Goal: Task Accomplishment & Management: Use online tool/utility

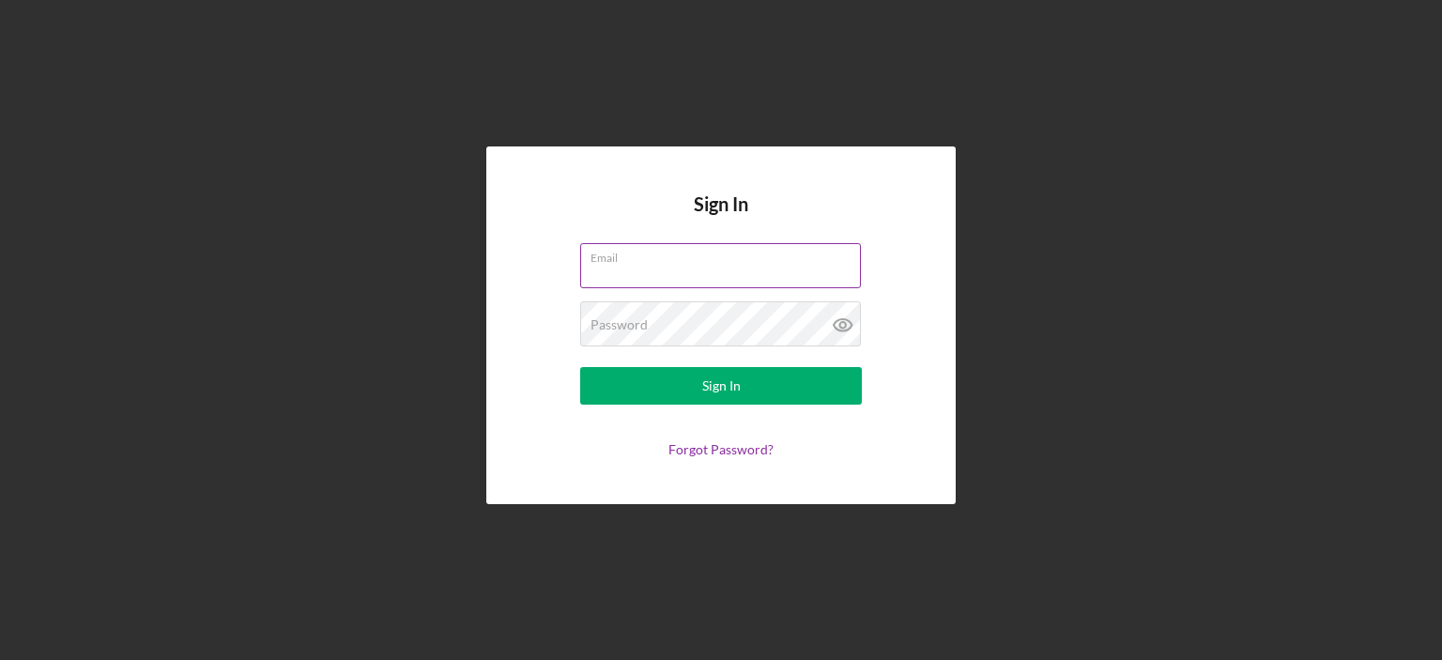
click at [712, 271] on input "Email" at bounding box center [720, 265] width 281 height 45
type input "[PERSON_NAME][EMAIL_ADDRESS][DOMAIN_NAME]"
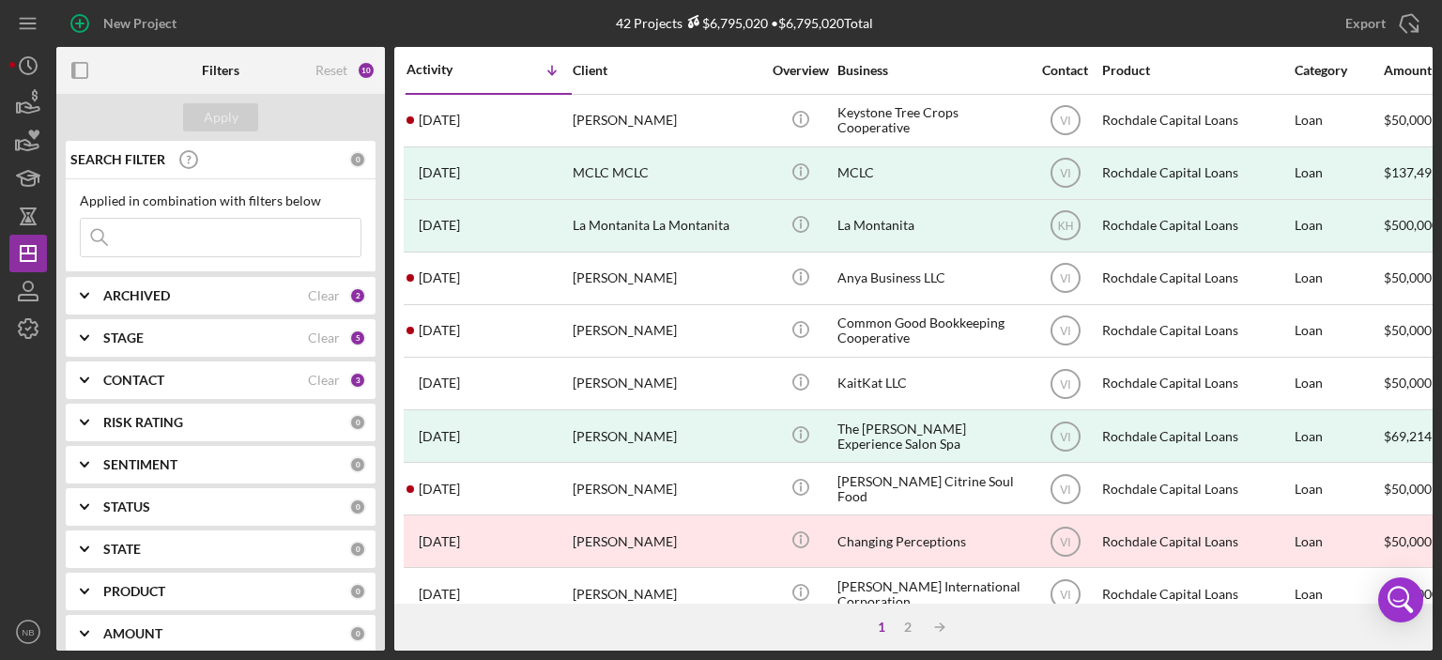
click at [81, 292] on icon "Icon/Expander" at bounding box center [84, 295] width 47 height 47
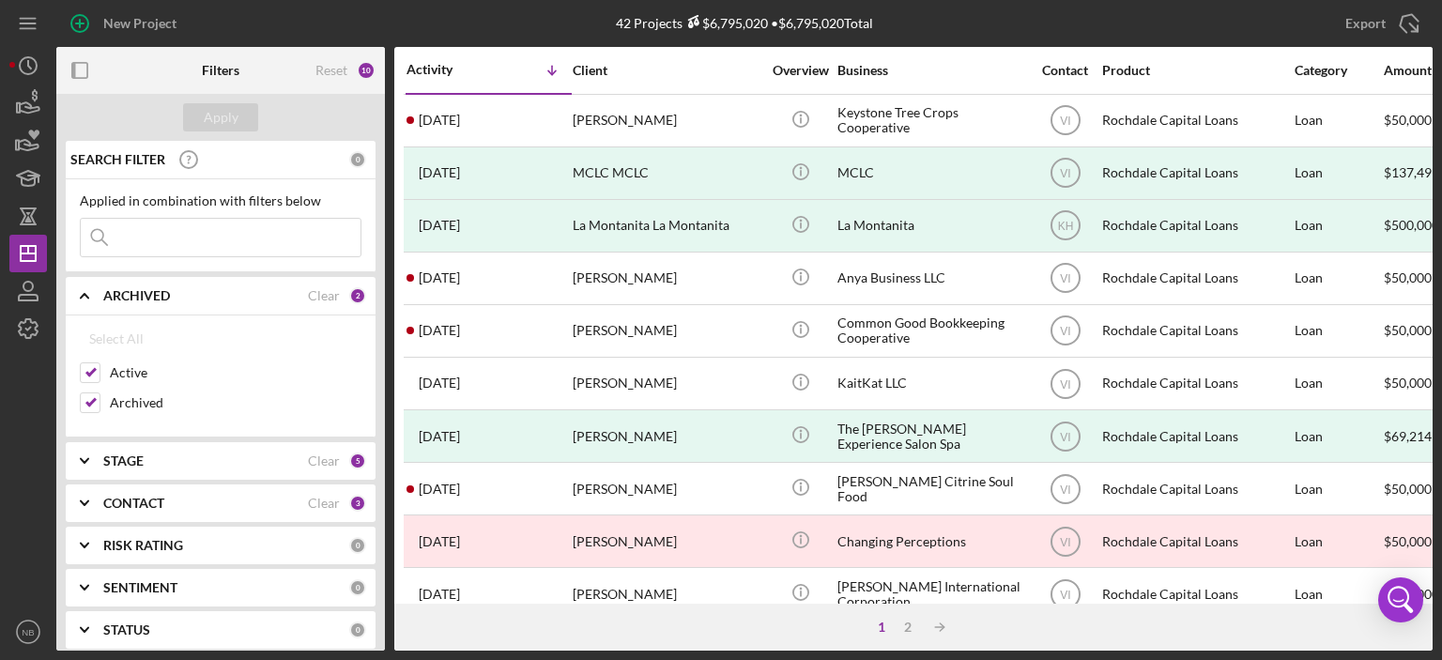
click at [85, 292] on icon "Icon/Expander" at bounding box center [84, 295] width 47 height 47
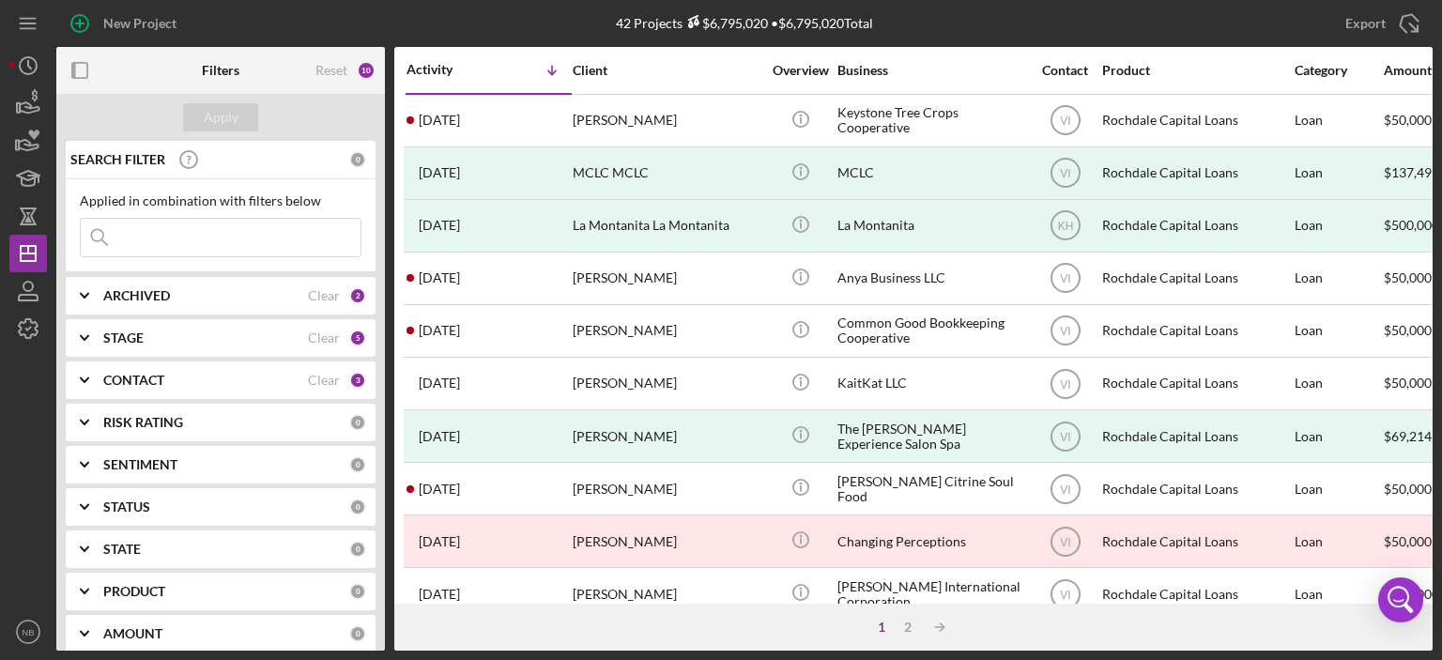
click at [83, 335] on icon "Icon/Expander" at bounding box center [84, 338] width 47 height 47
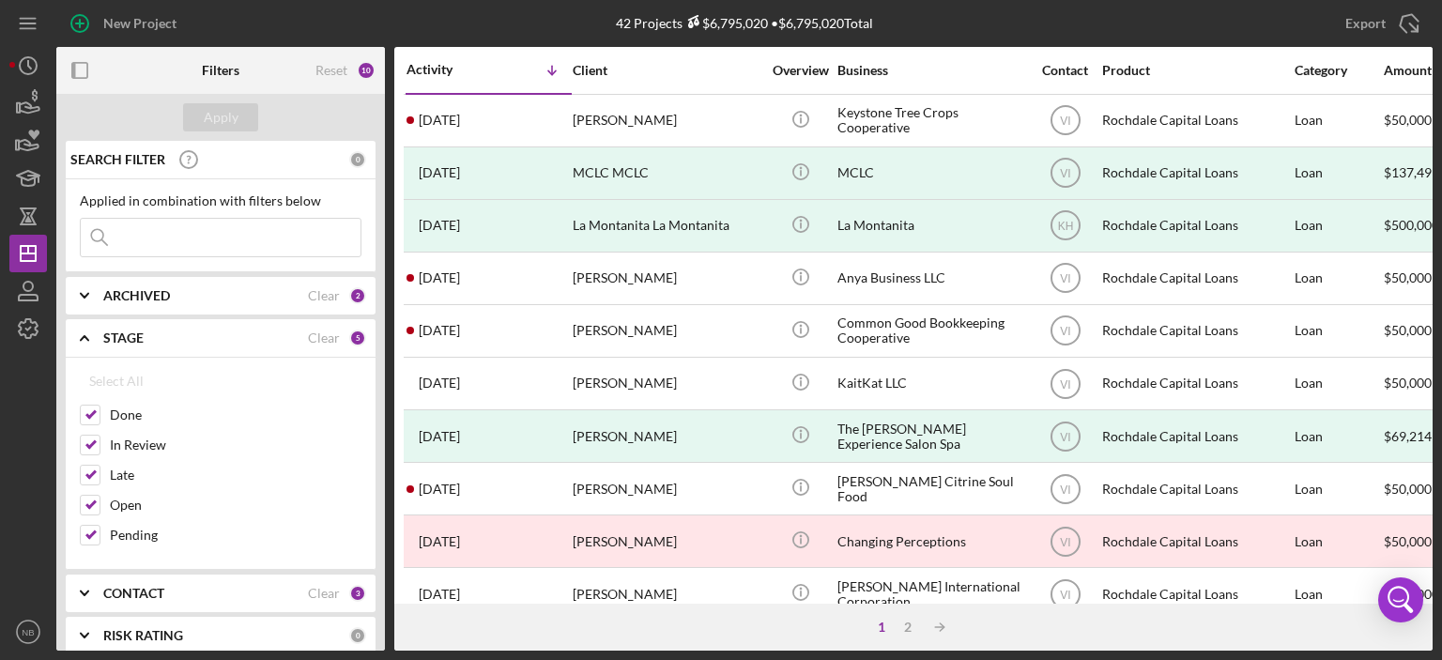
scroll to position [188, 0]
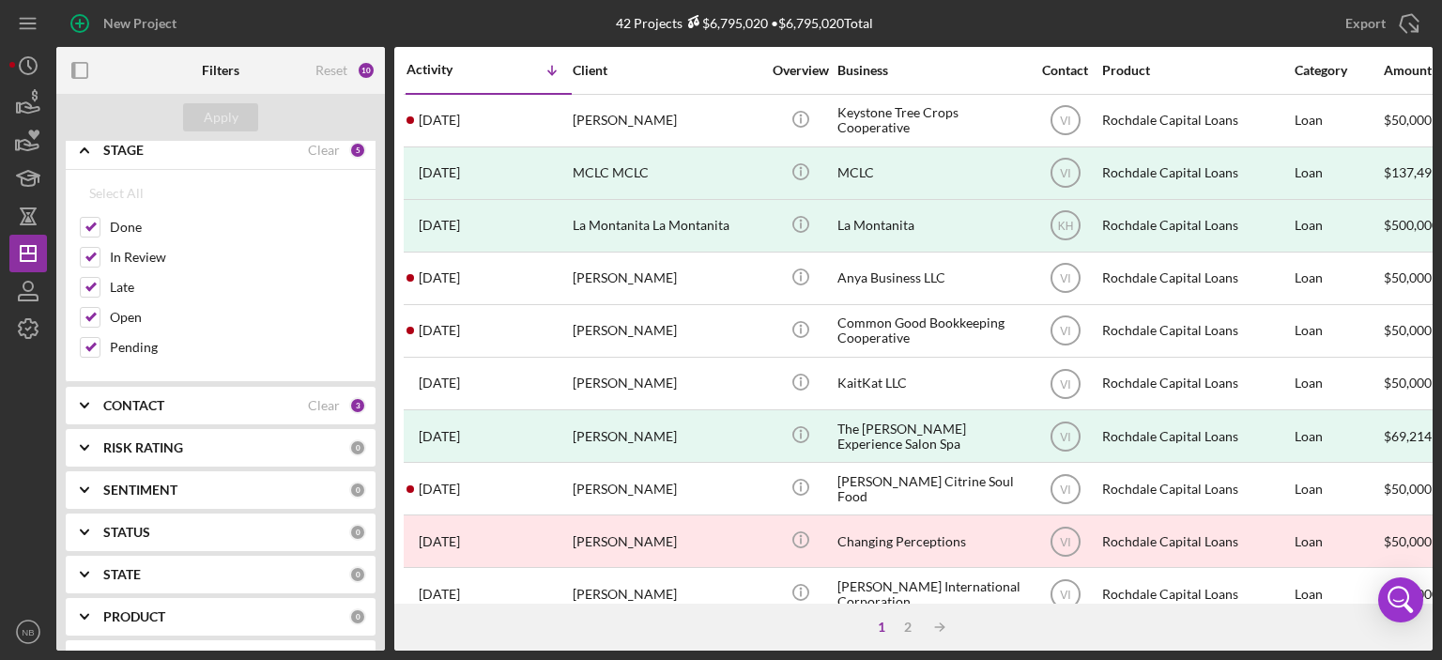
click at [84, 150] on icon "Icon/Expander" at bounding box center [84, 150] width 47 height 47
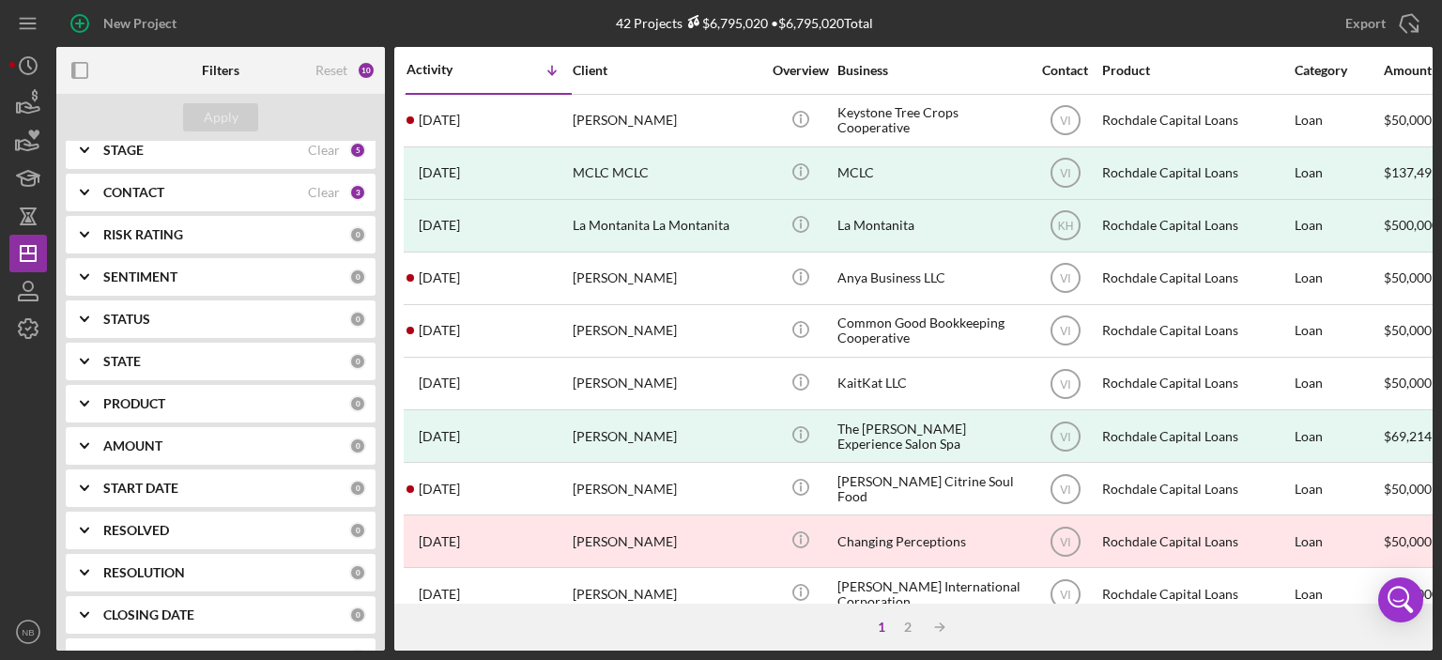
click at [78, 187] on icon "Icon/Expander" at bounding box center [84, 192] width 47 height 47
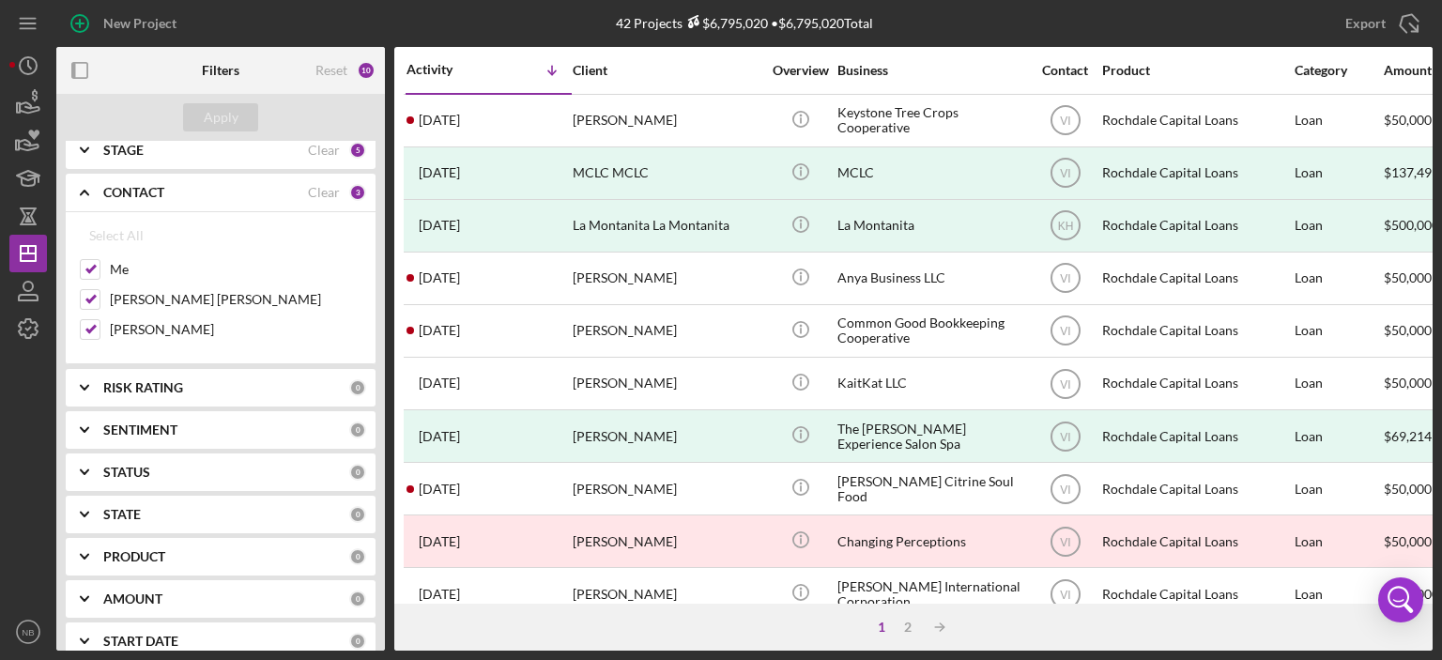
click at [79, 185] on icon "Icon/Expander" at bounding box center [84, 192] width 47 height 47
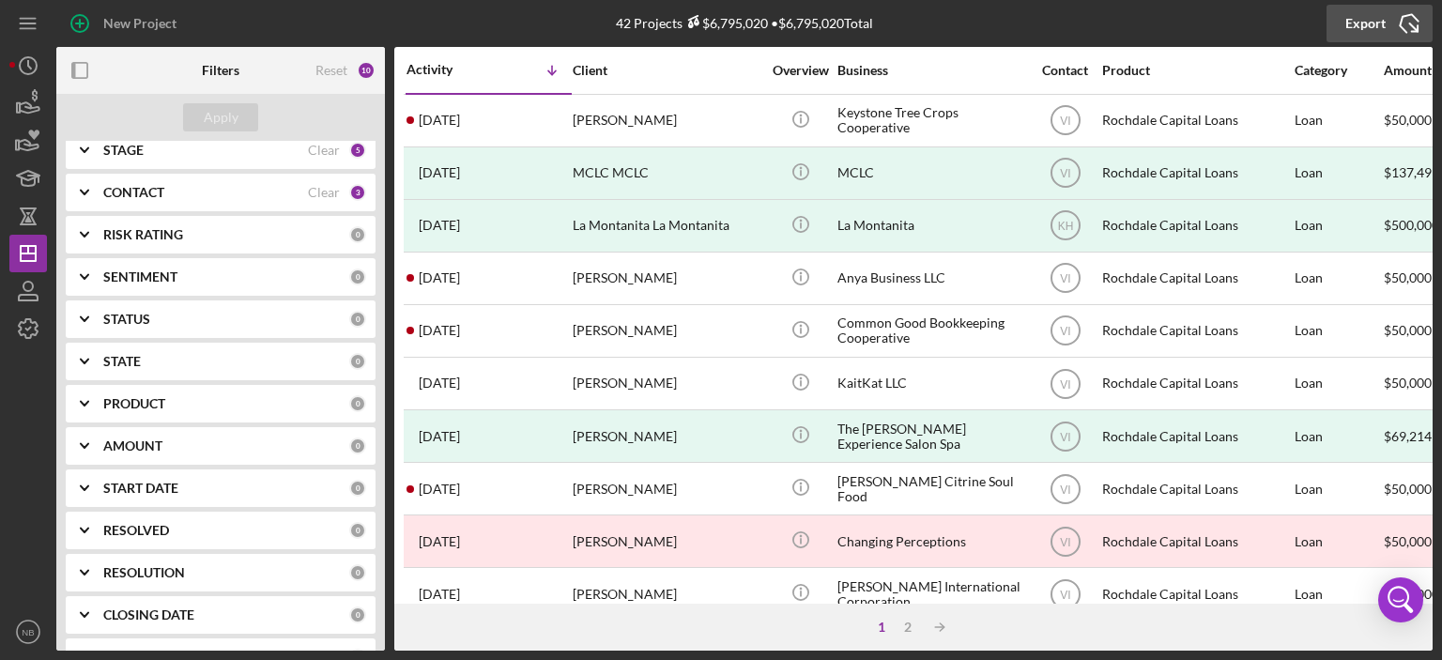
click at [1361, 18] on div "Export" at bounding box center [1366, 24] width 40 height 38
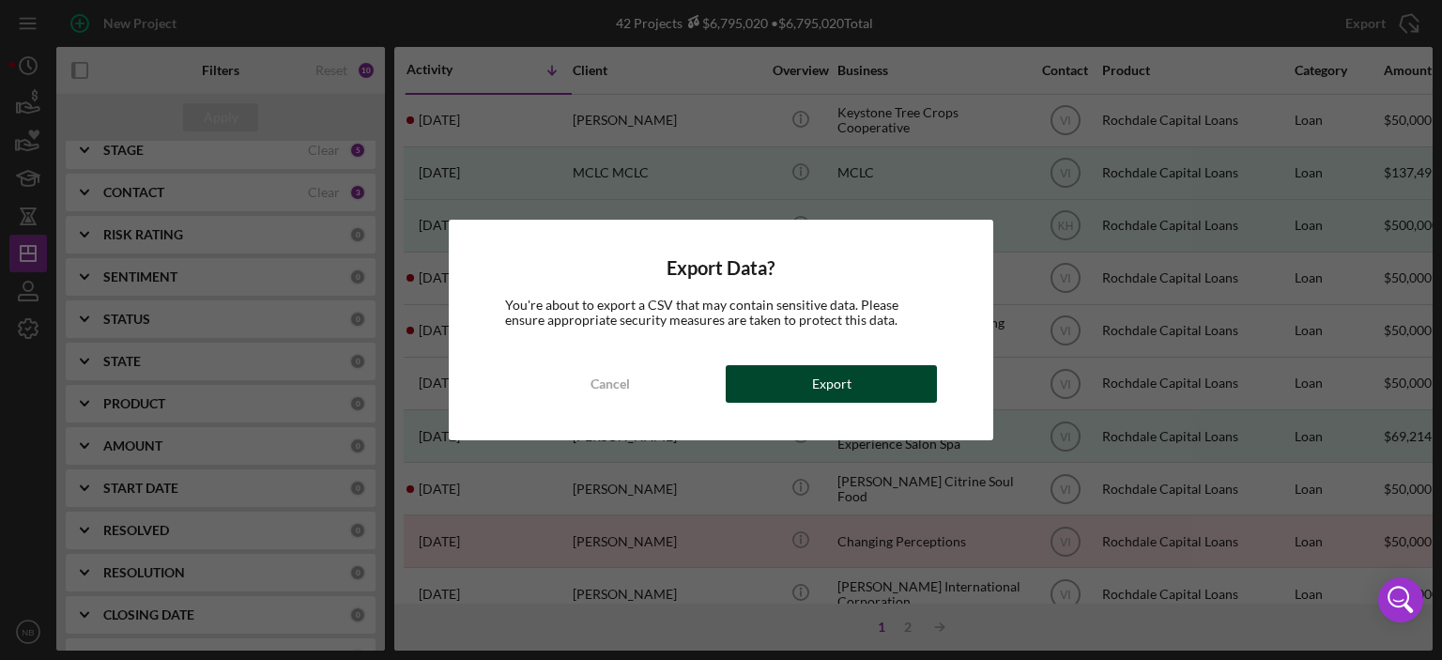
click at [806, 379] on button "Export" at bounding box center [831, 384] width 211 height 38
